Goal: Information Seeking & Learning: Find specific fact

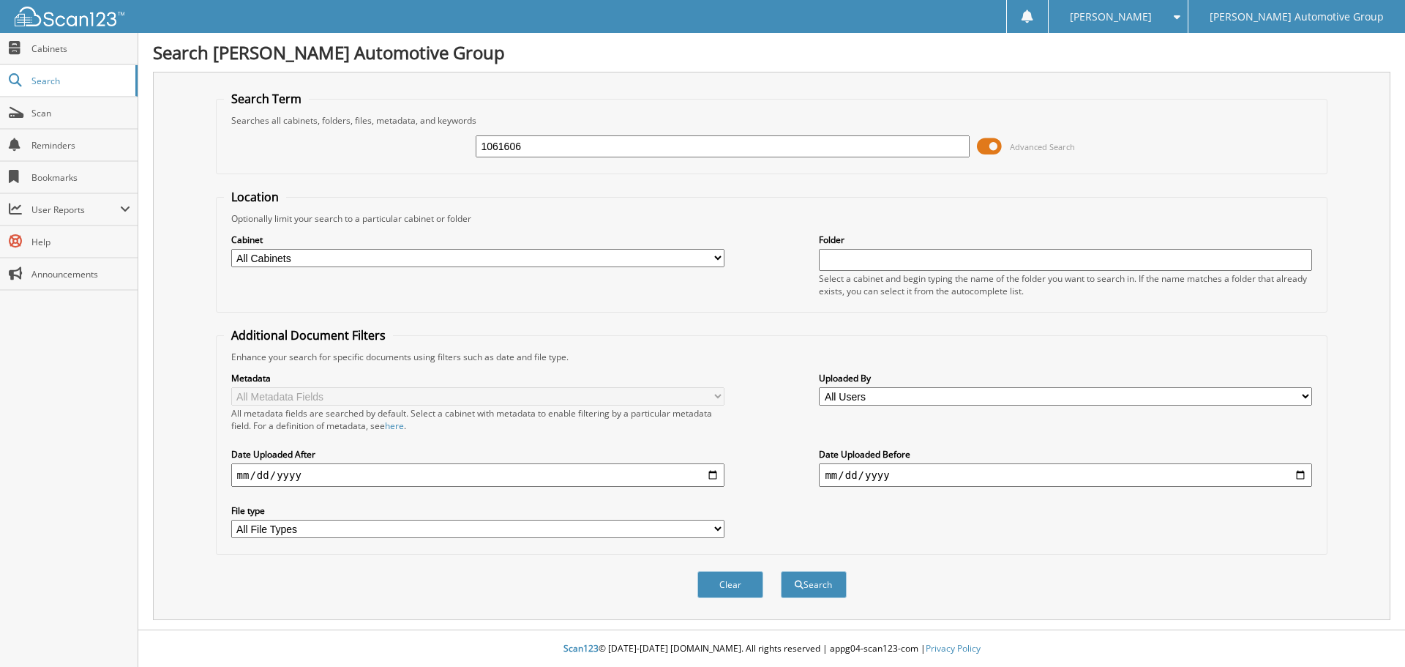
type input "1061606"
click at [781, 571] on button "Search" at bounding box center [814, 584] width 66 height 27
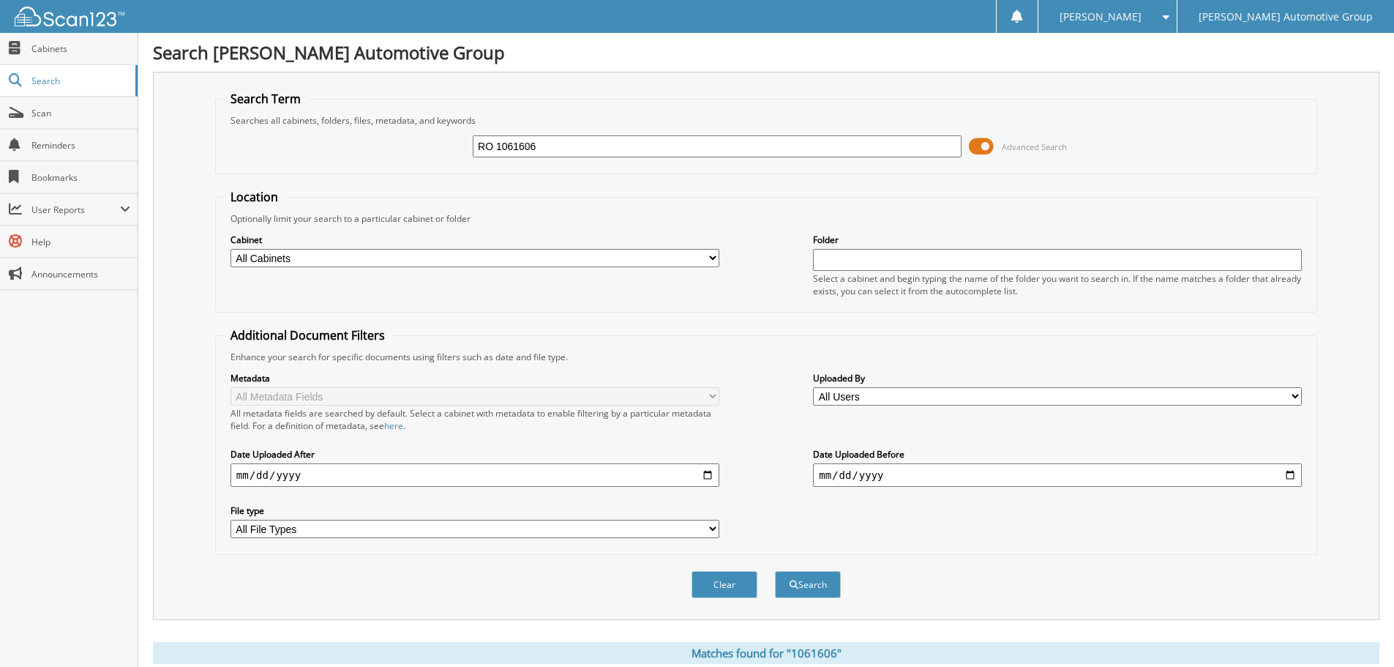
type input "RO 1061606"
click at [775, 571] on button "Search" at bounding box center [808, 584] width 66 height 27
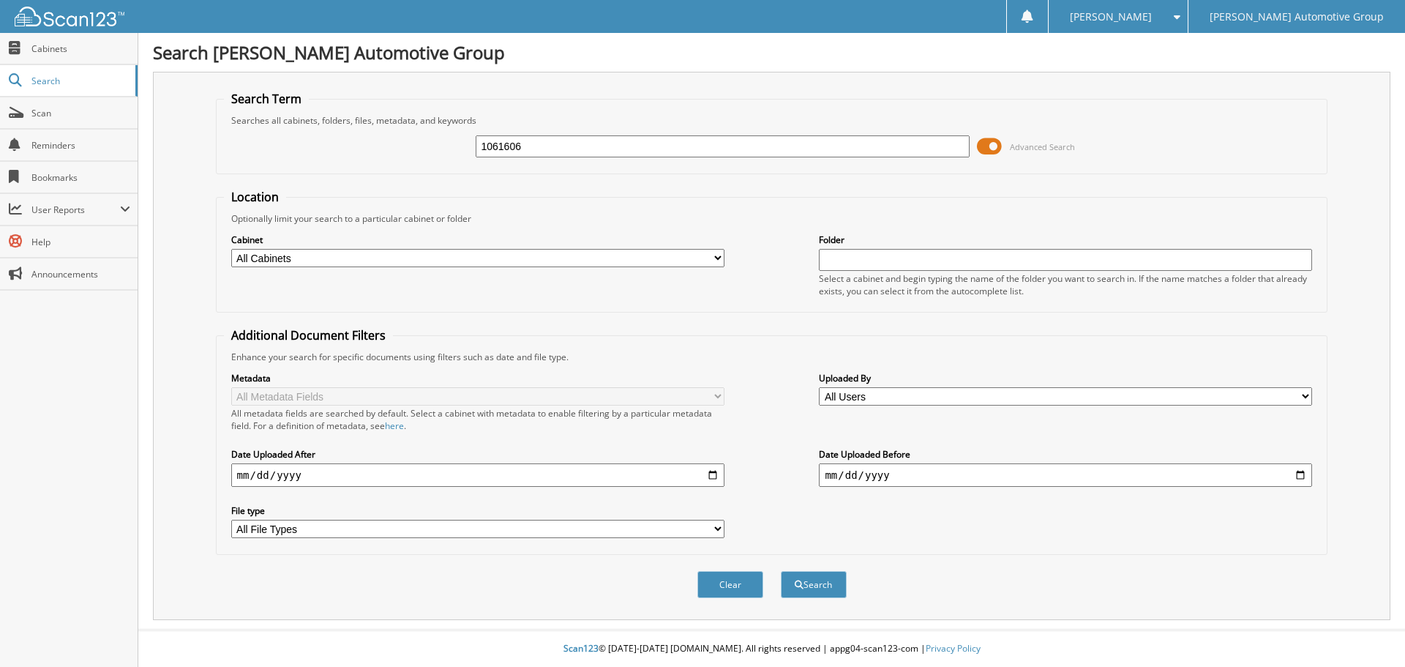
type input "1061606"
click at [781, 571] on button "Search" at bounding box center [814, 584] width 66 height 27
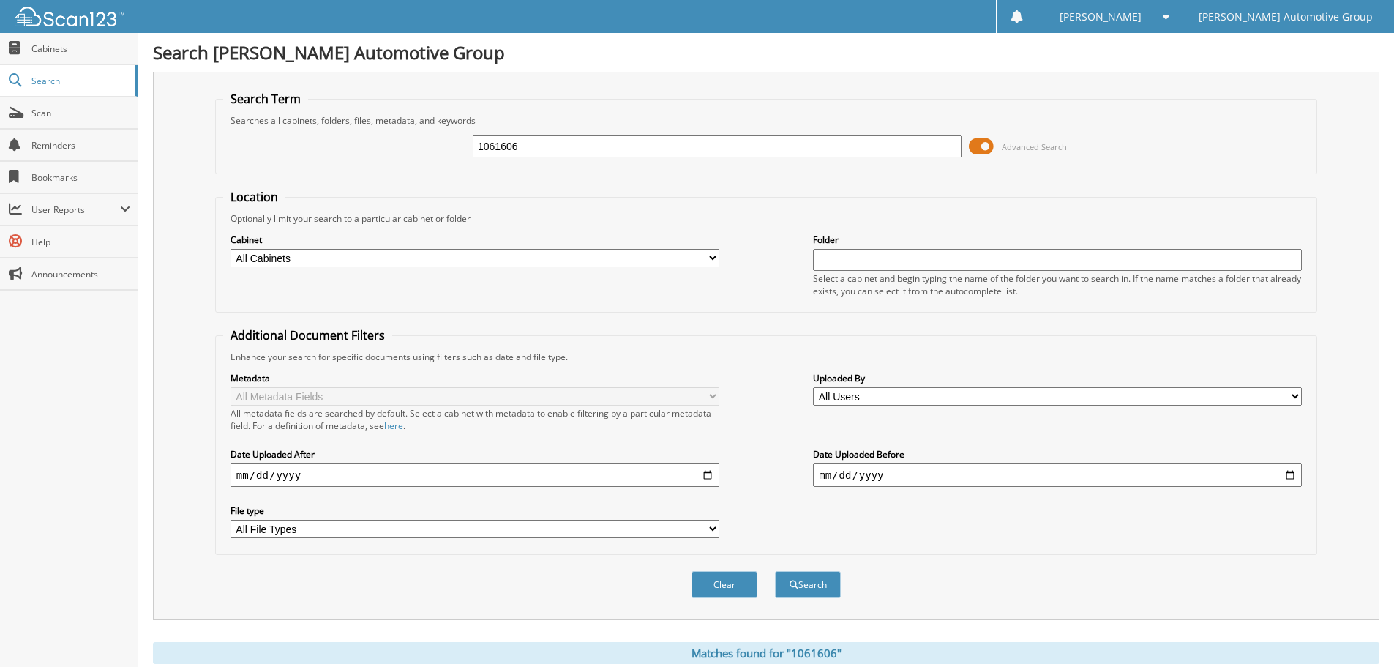
scroll to position [209, 0]
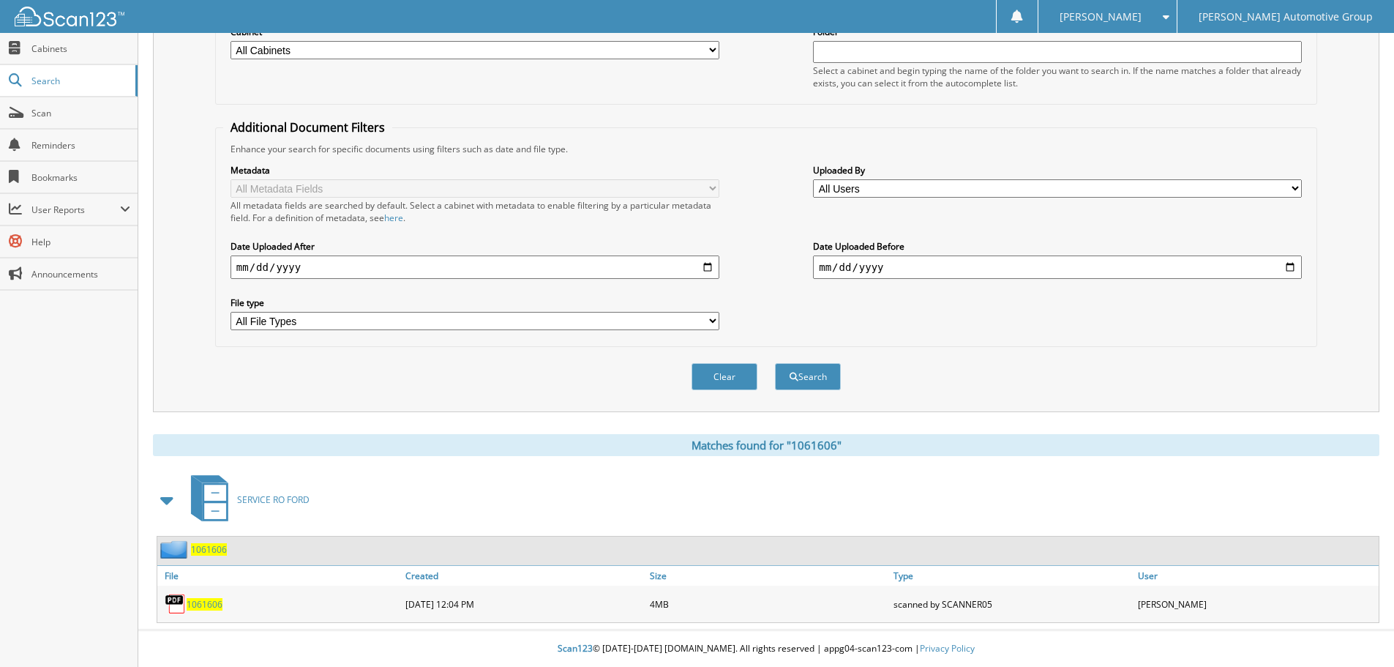
click at [202, 606] on span "1061606" at bounding box center [205, 604] width 36 height 12
